Goal: Navigation & Orientation: Find specific page/section

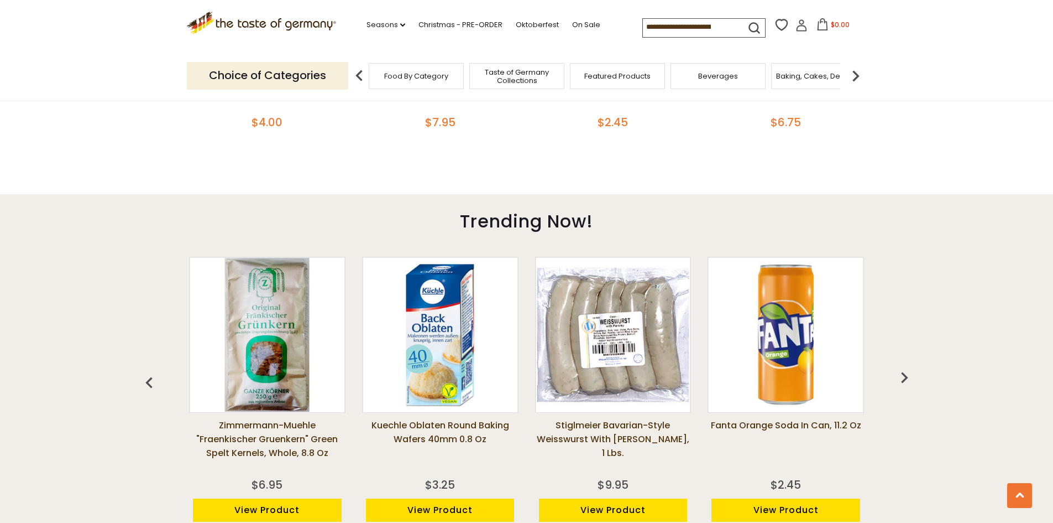
scroll to position [774, 0]
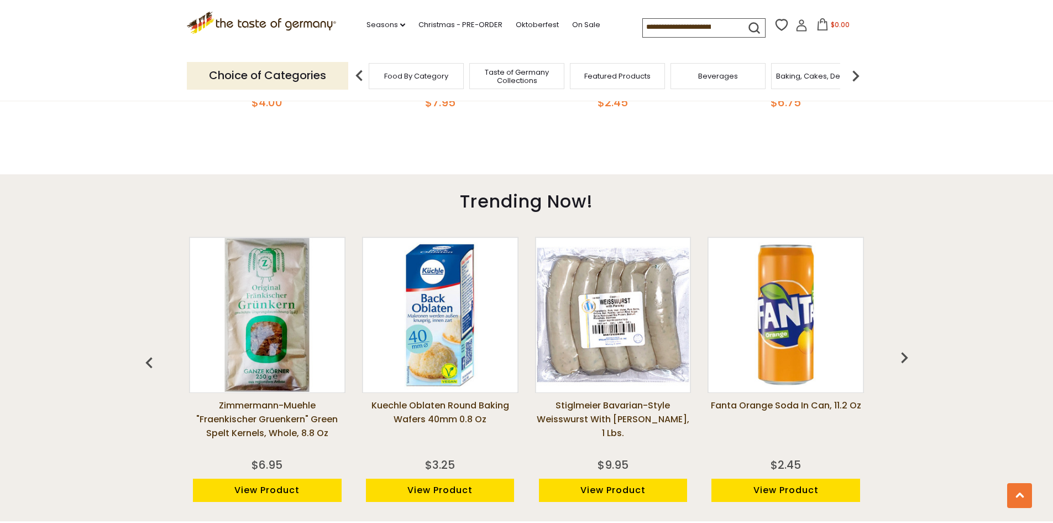
click at [906, 354] on img "button" at bounding box center [905, 357] width 22 height 22
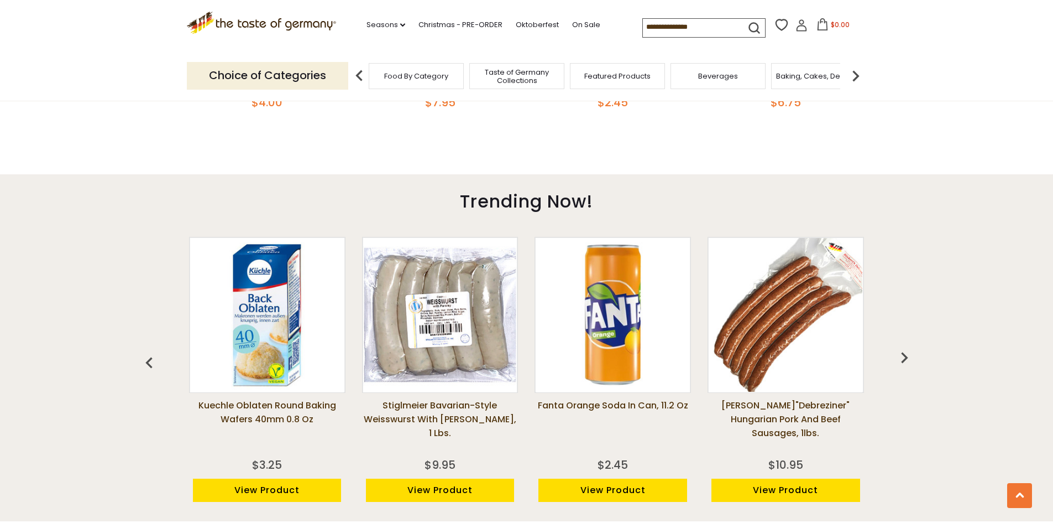
click at [906, 354] on img "button" at bounding box center [905, 357] width 22 height 22
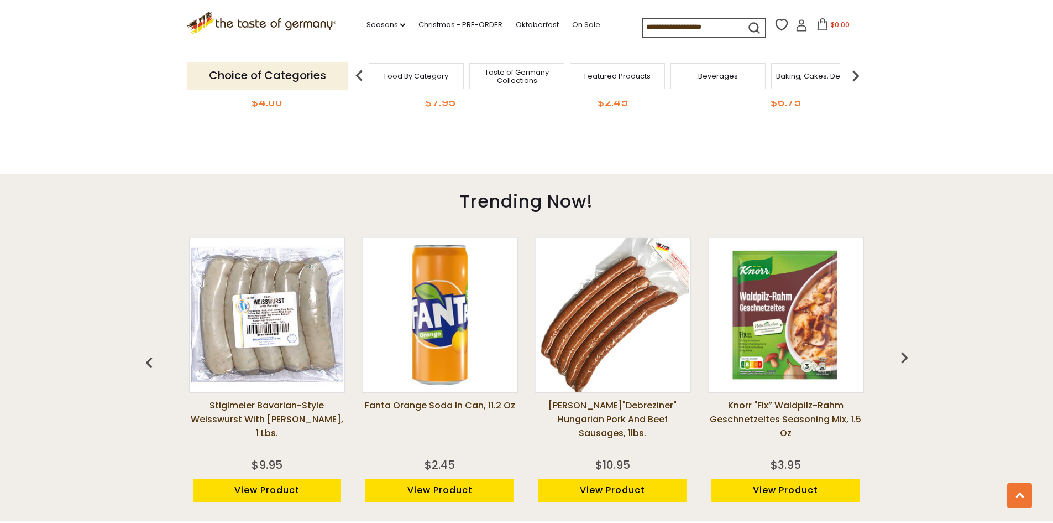
click at [907, 354] on img "button" at bounding box center [905, 357] width 22 height 22
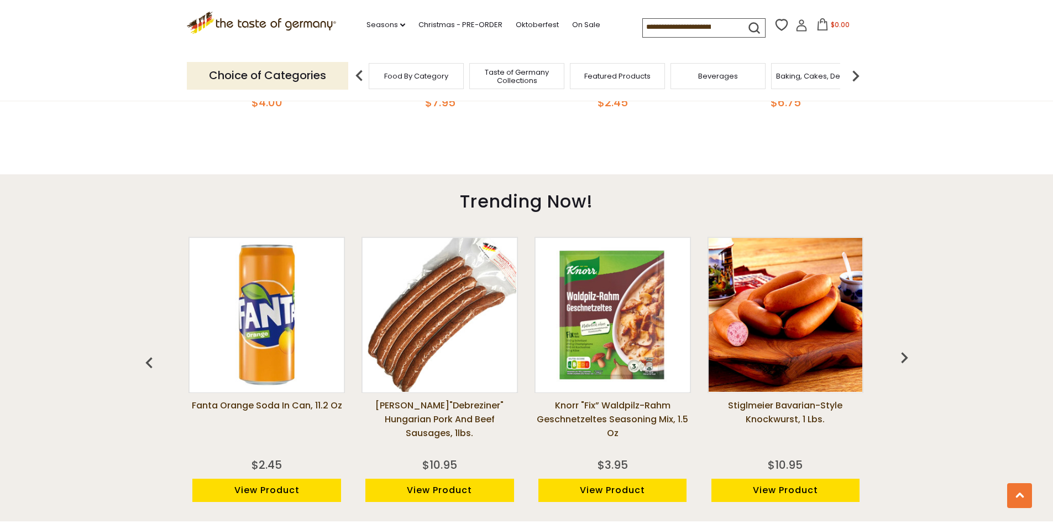
click at [907, 354] on img "button" at bounding box center [905, 357] width 22 height 22
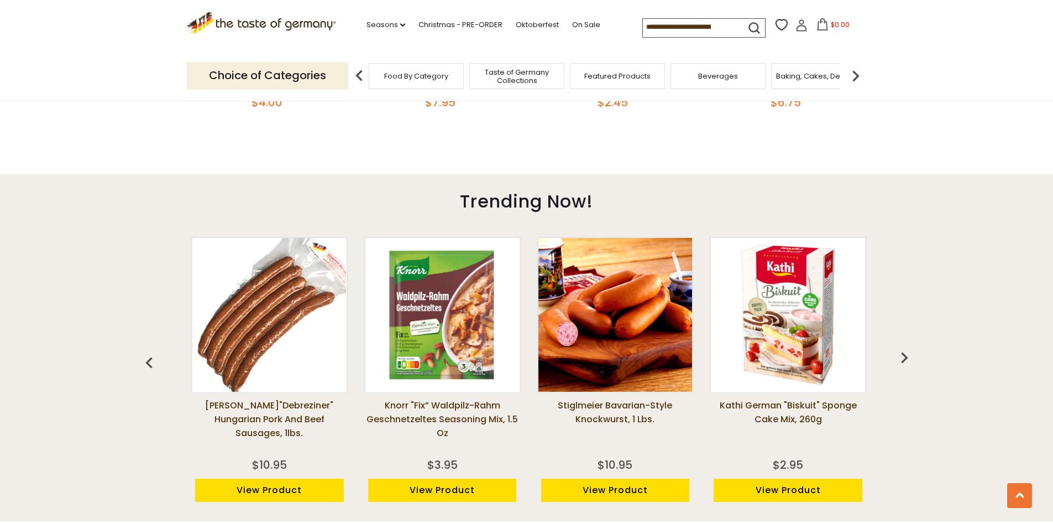
click at [907, 354] on img "button" at bounding box center [905, 357] width 22 height 22
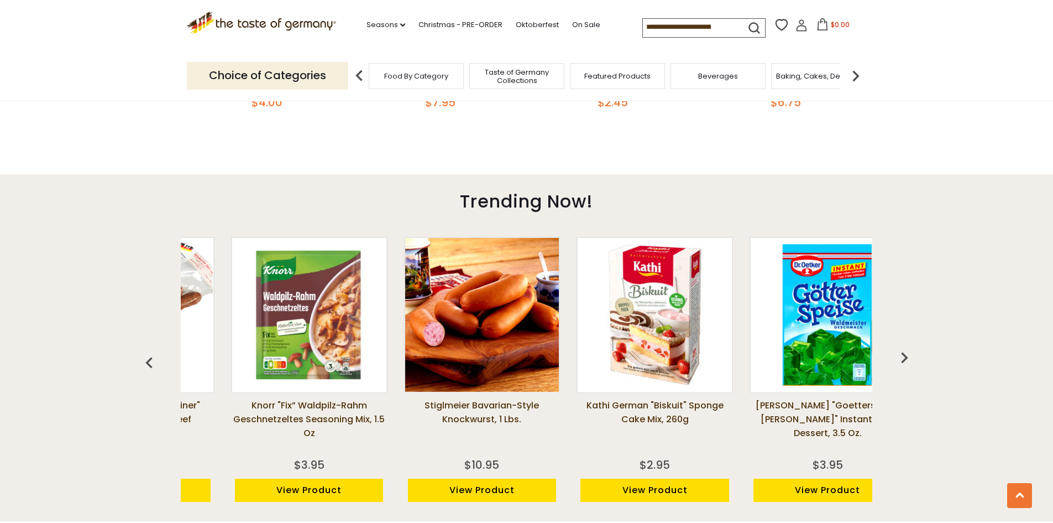
click at [907, 354] on img "button" at bounding box center [905, 357] width 22 height 22
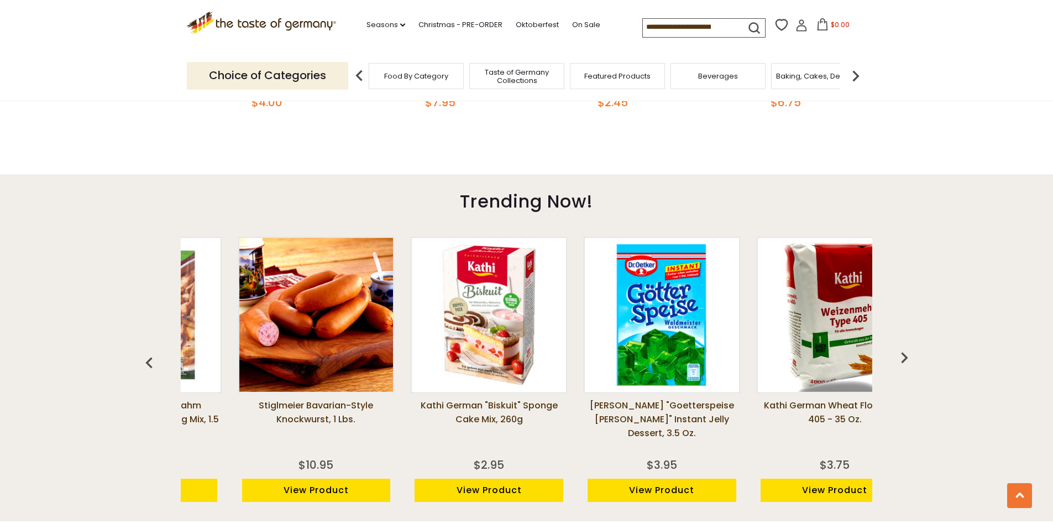
click at [907, 354] on img "button" at bounding box center [905, 357] width 22 height 22
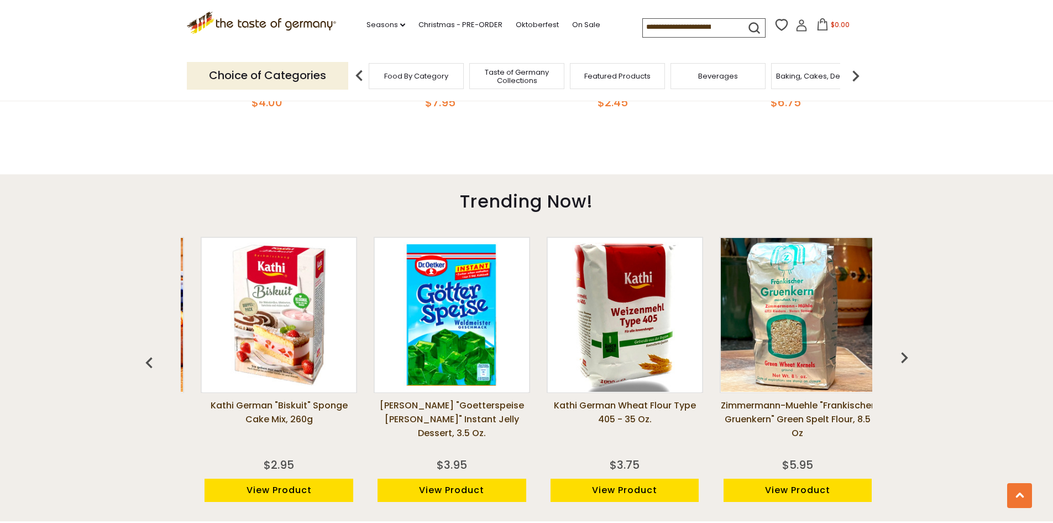
click at [907, 354] on img "button" at bounding box center [905, 357] width 22 height 22
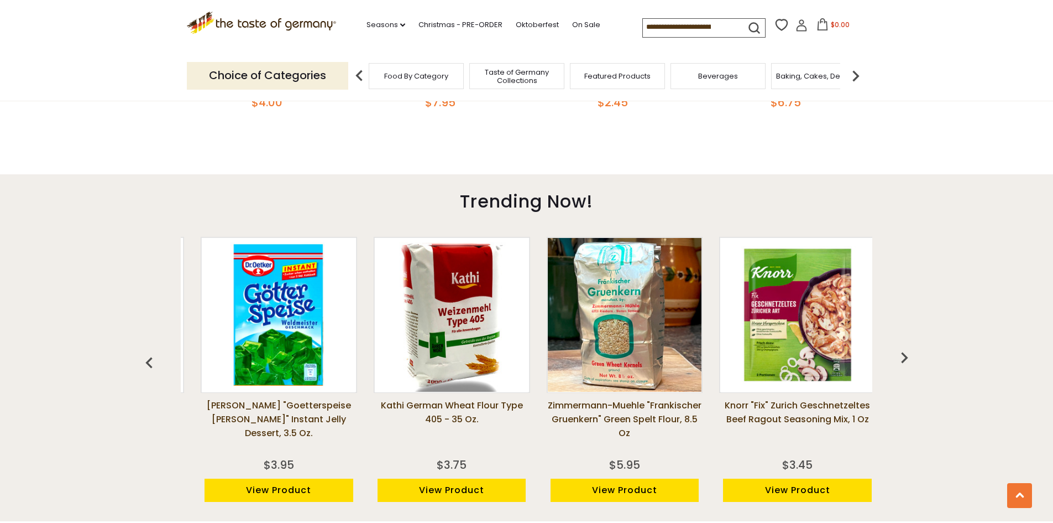
click at [907, 354] on img "button" at bounding box center [905, 357] width 22 height 22
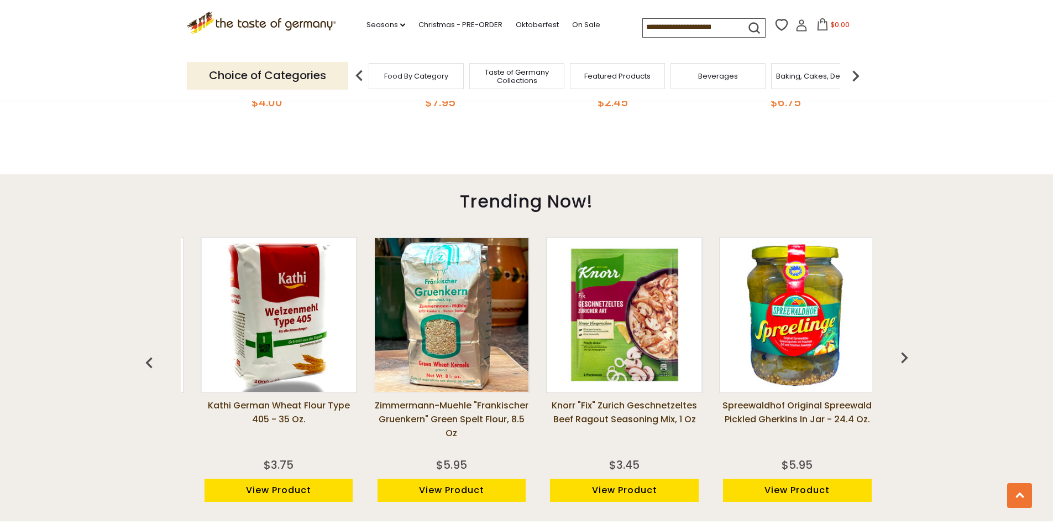
click at [907, 354] on img "button" at bounding box center [905, 357] width 22 height 22
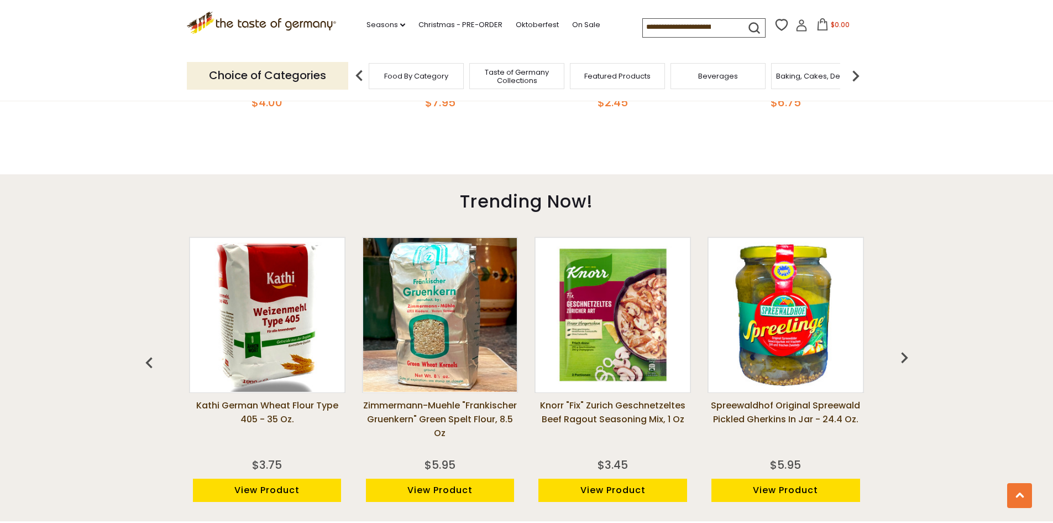
click at [907, 354] on img "button" at bounding box center [905, 357] width 22 height 22
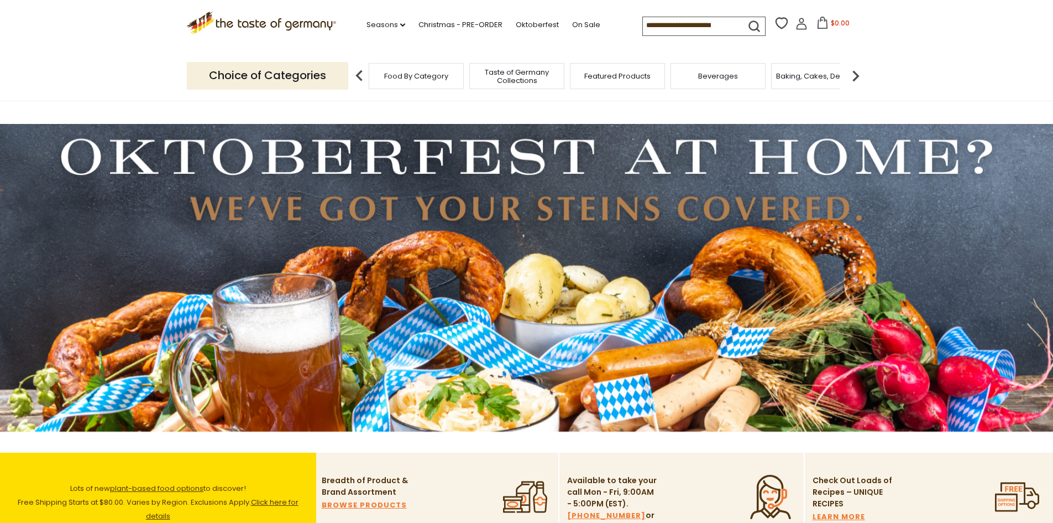
scroll to position [0, 0]
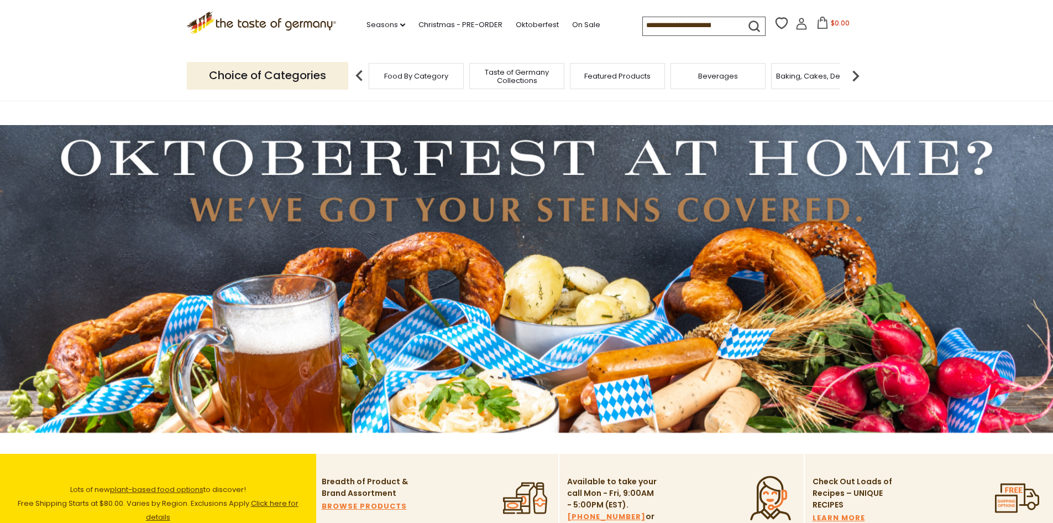
click at [417, 74] on span "Food By Category" at bounding box center [416, 76] width 64 height 8
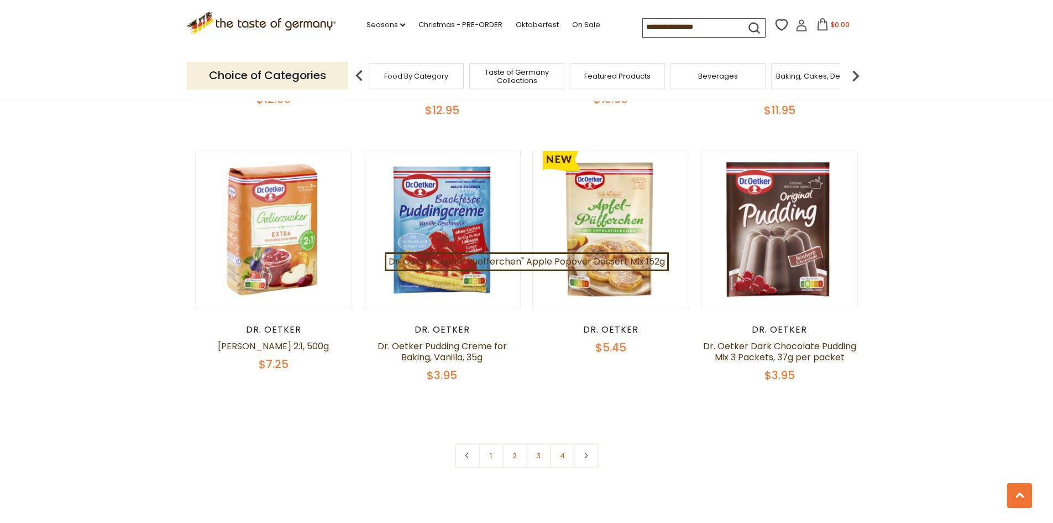
scroll to position [2378, 0]
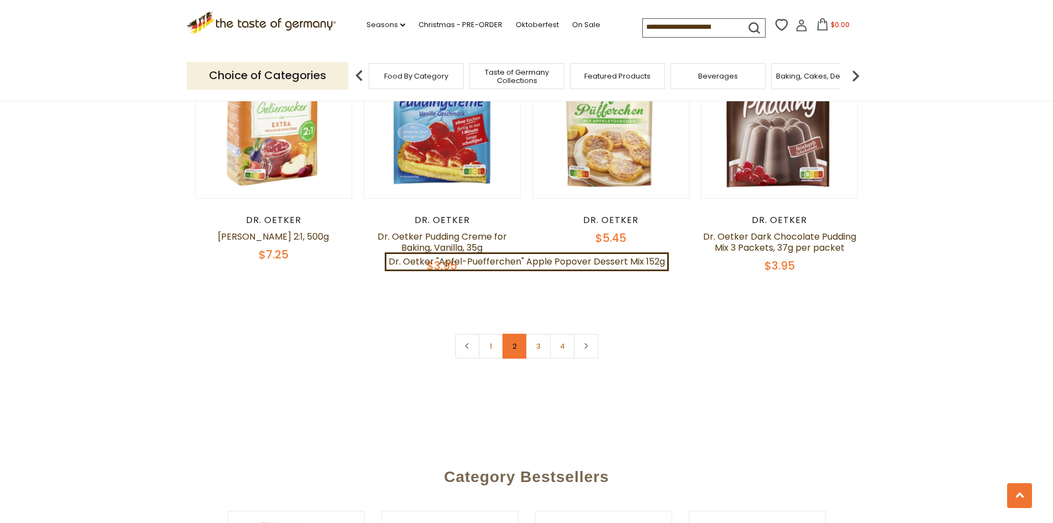
click at [514, 335] on link "2" at bounding box center [515, 345] width 25 height 25
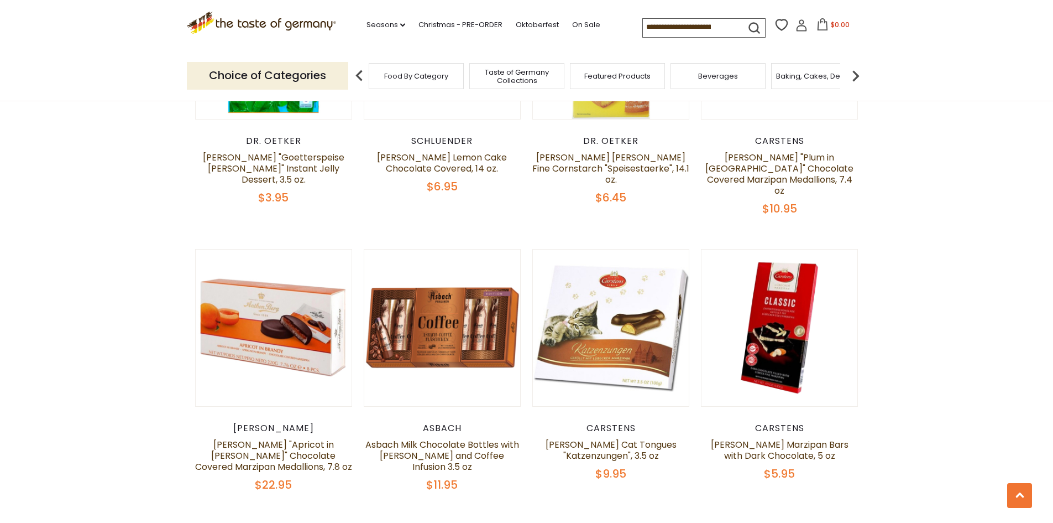
scroll to position [2274, 0]
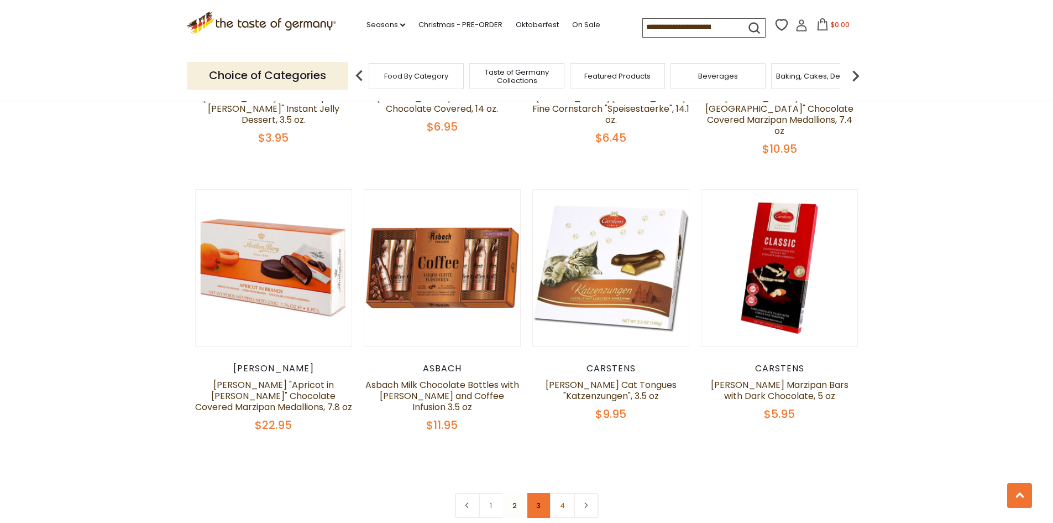
click at [540, 493] on link "3" at bounding box center [538, 505] width 25 height 25
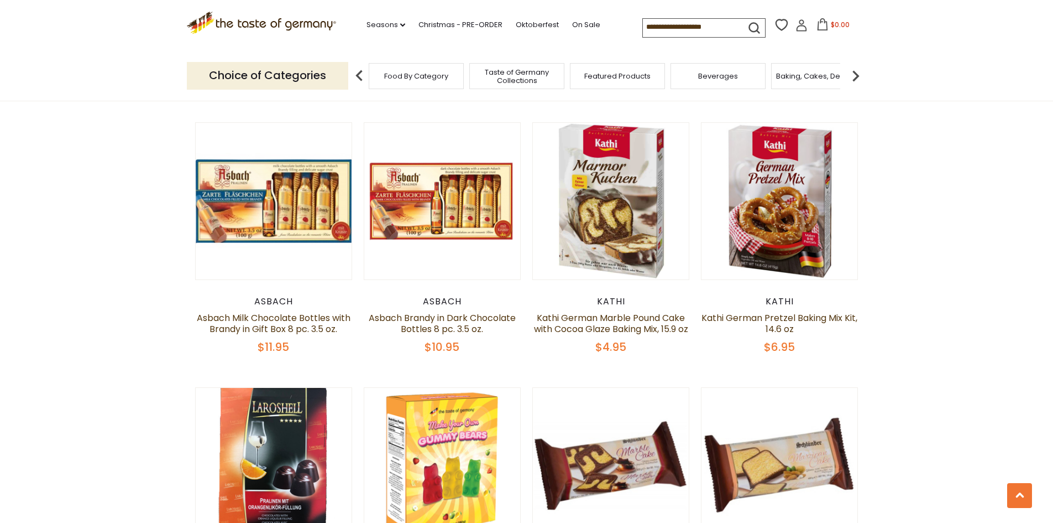
scroll to position [2212, 0]
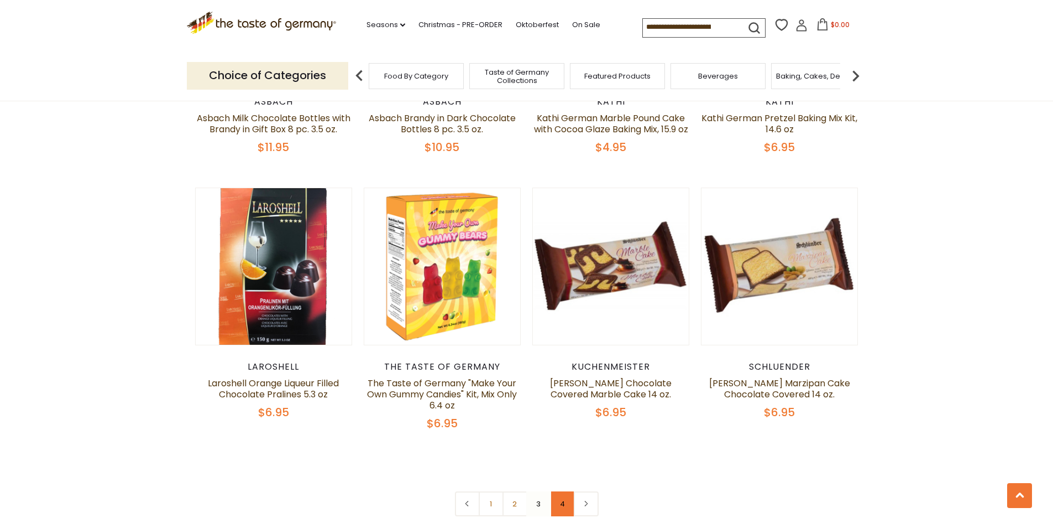
click at [564, 493] on link "4" at bounding box center [562, 503] width 25 height 25
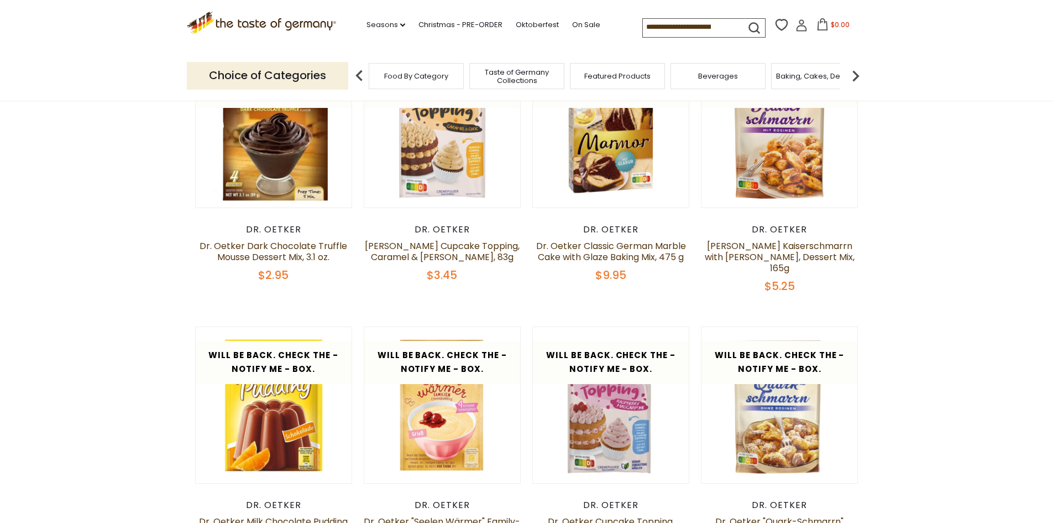
scroll to position [781, 0]
